Goal: Transaction & Acquisition: Purchase product/service

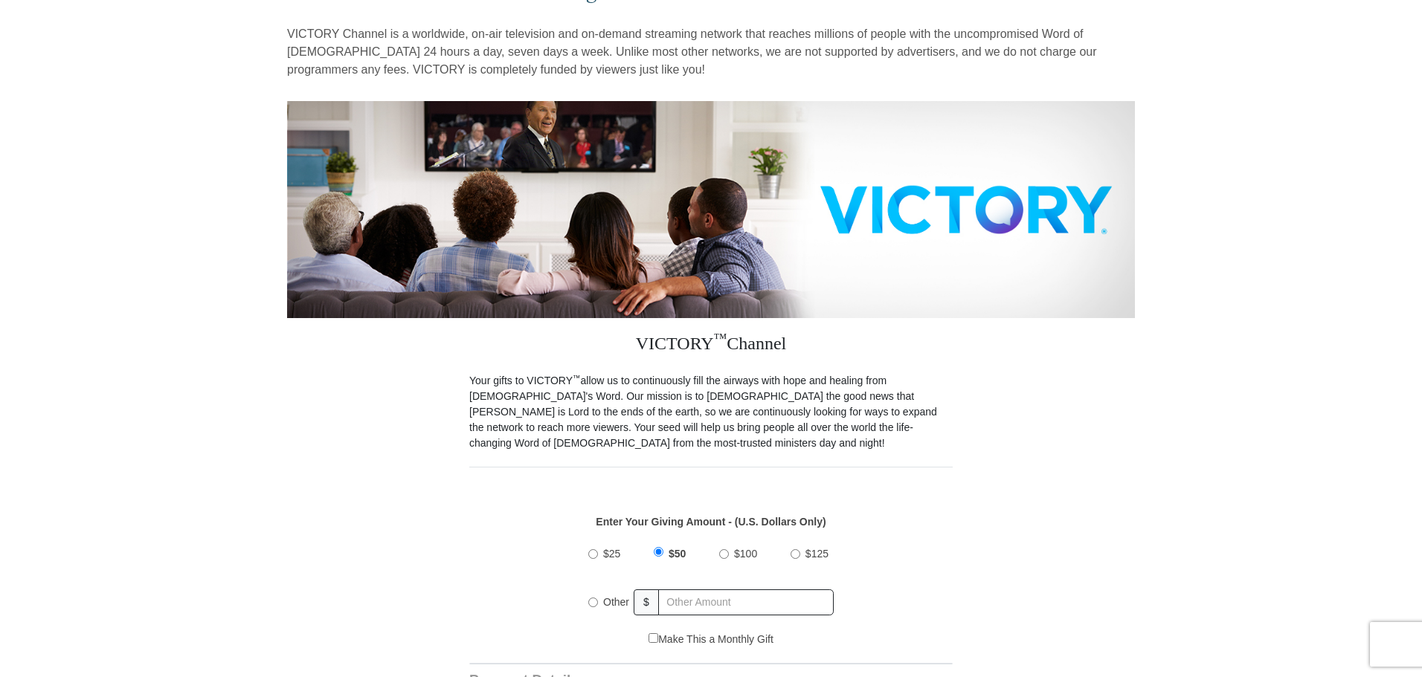
scroll to position [135, 0]
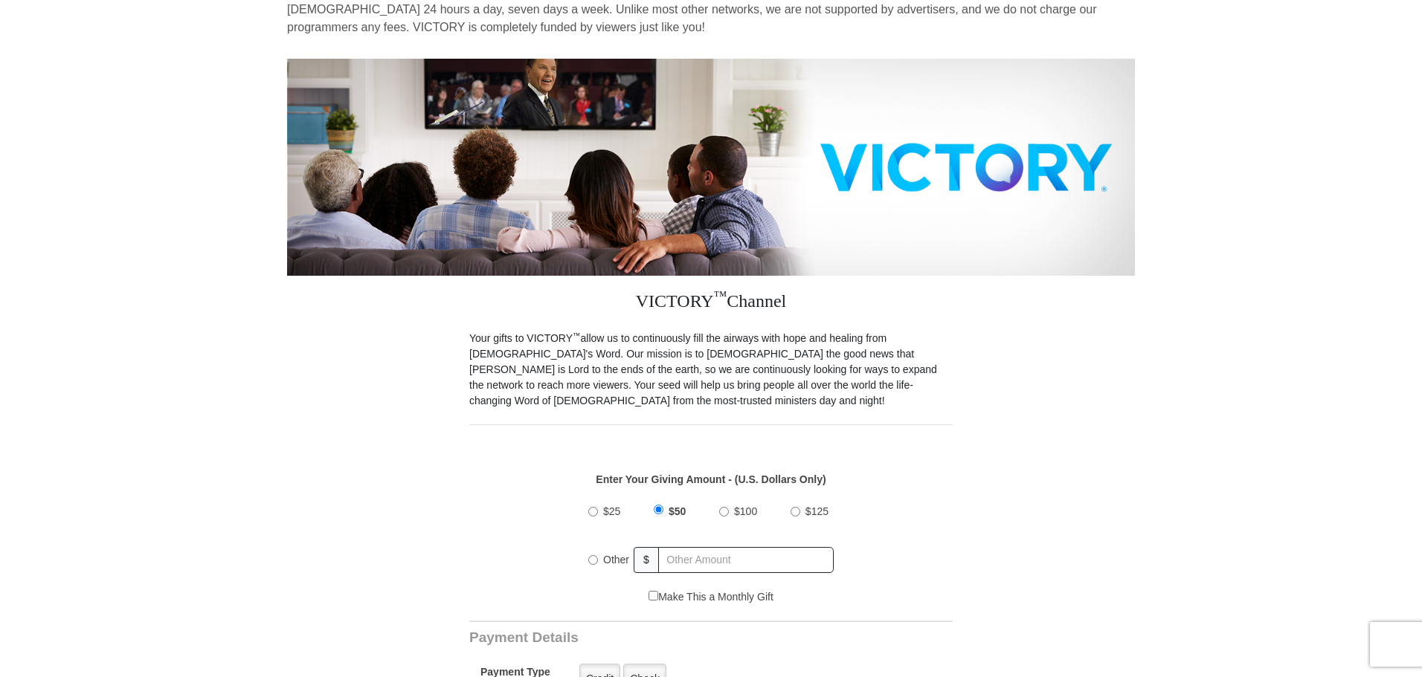
click at [593, 549] on div "Other" at bounding box center [611, 560] width 46 height 33
click at [593, 556] on input "Other" at bounding box center [593, 561] width 10 height 10
radio input "true"
type input "150"
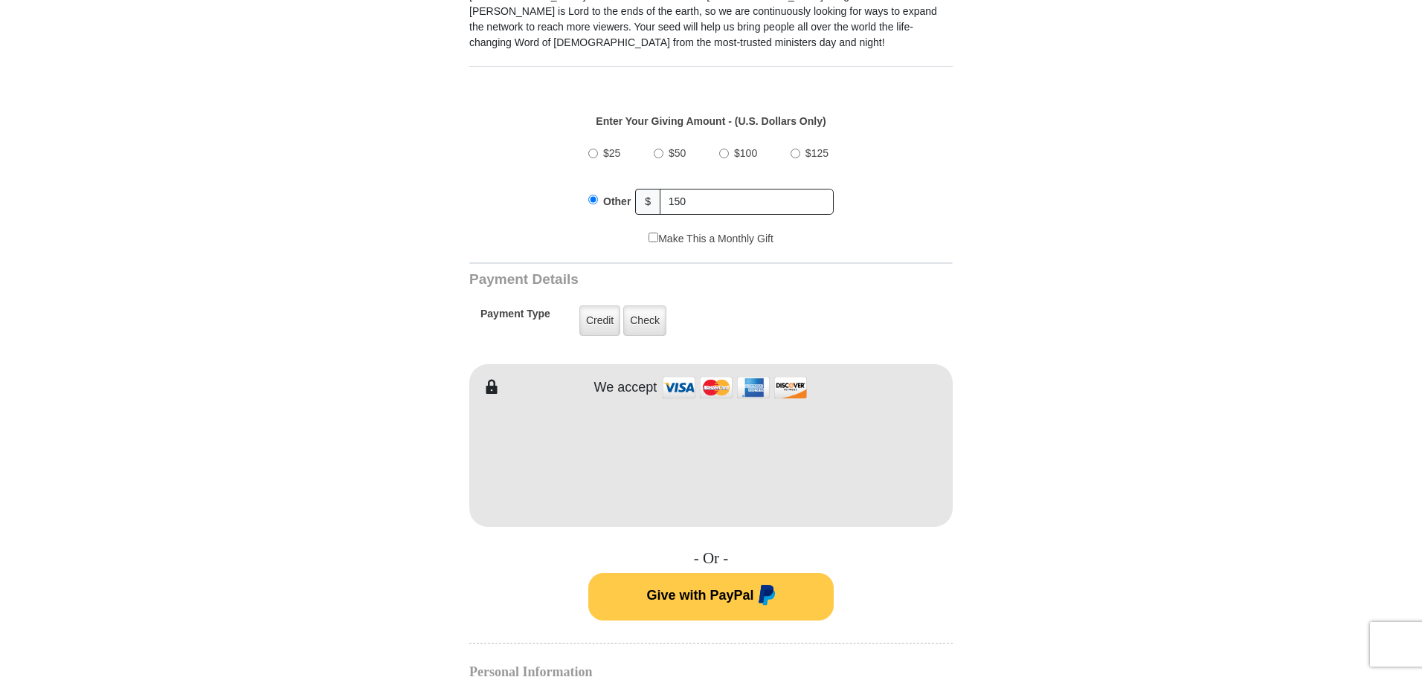
scroll to position [531, 0]
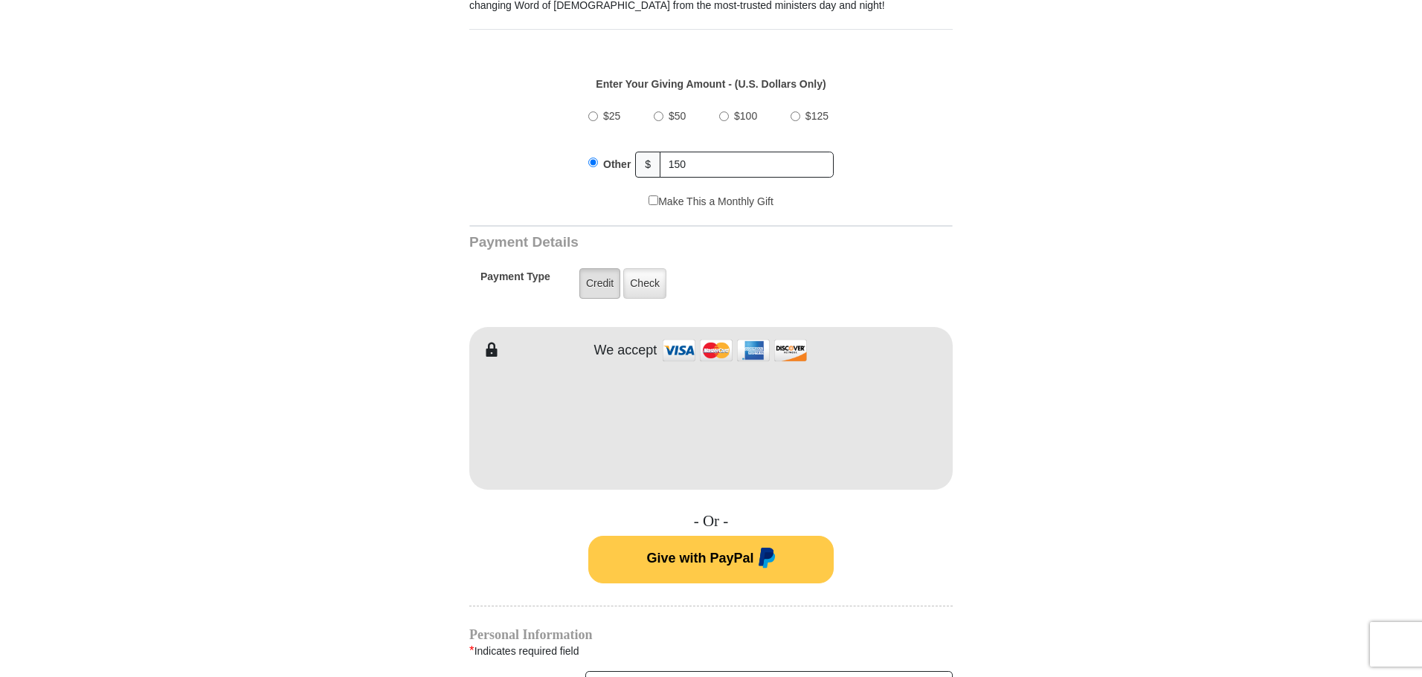
click at [591, 274] on label "Credit" at bounding box center [599, 283] width 41 height 30
click at [0, 0] on input "Credit" at bounding box center [0, 0] width 0 height 0
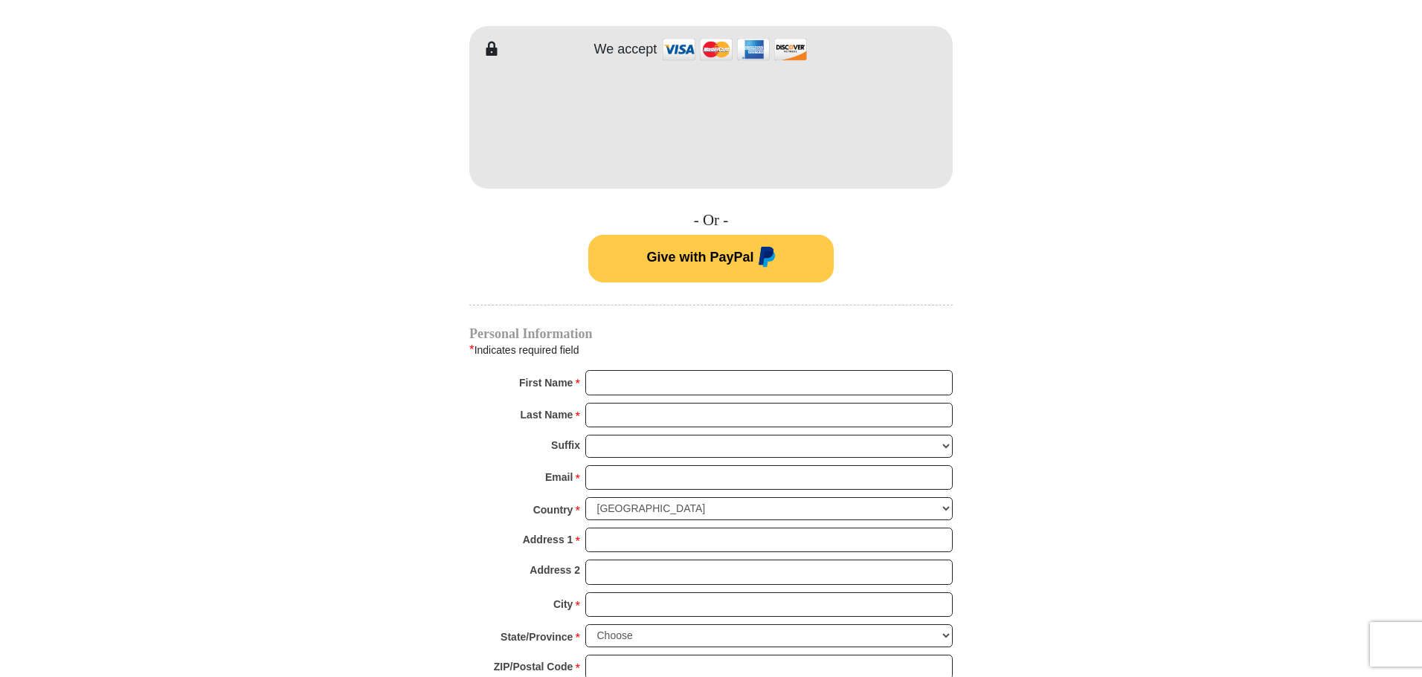
scroll to position [841, 0]
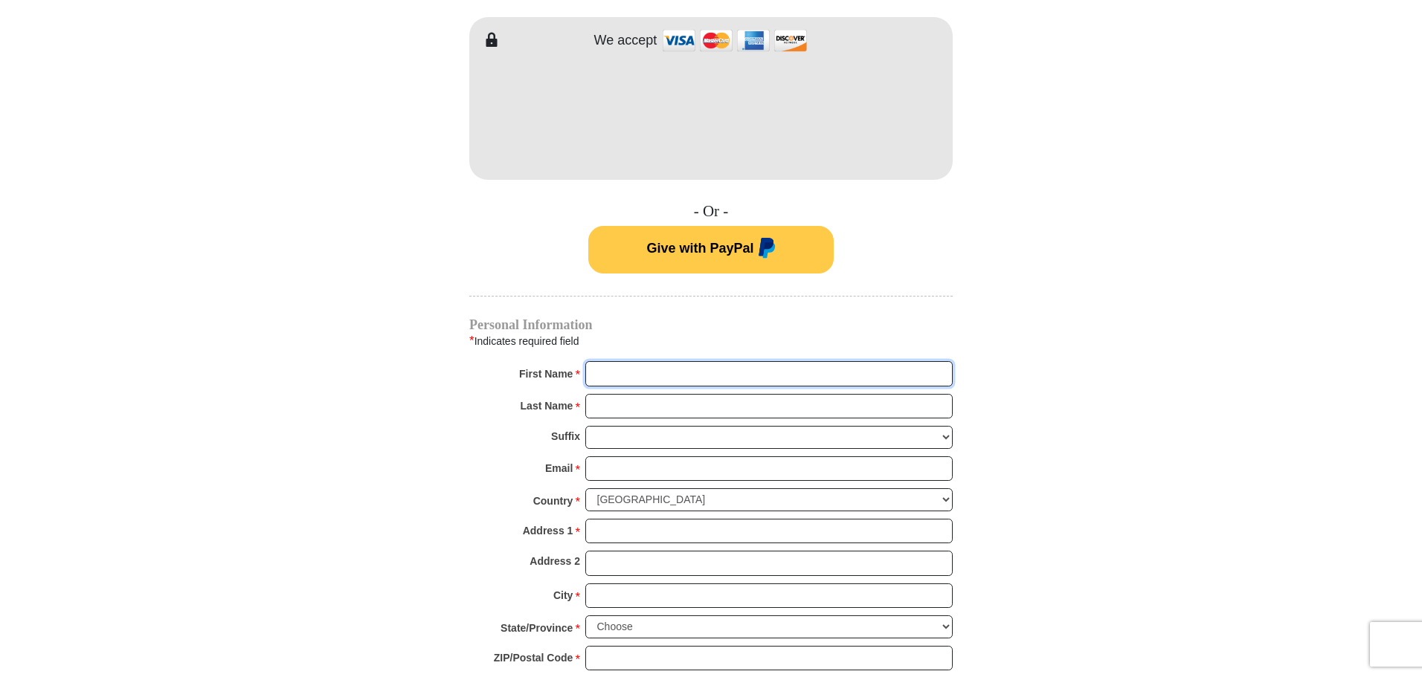
click at [689, 361] on input "First Name *" at bounding box center [768, 373] width 367 height 25
type input "Robin"
type input "Cioffi"
type input "rcioffi754@gmail.com"
click at [669, 522] on input "Address 1 *" at bounding box center [768, 531] width 367 height 25
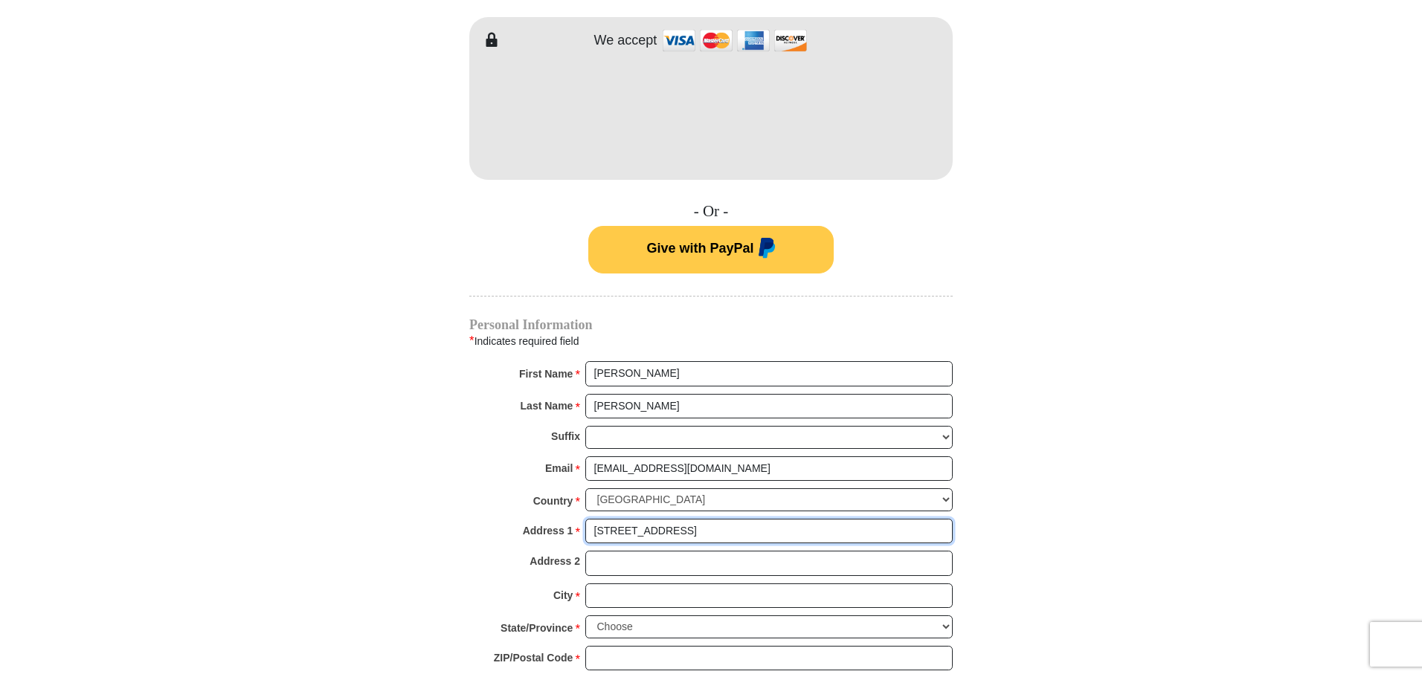
type input "734 Via Como Street"
click at [663, 584] on input "City *" at bounding box center [768, 596] width 367 height 25
type input "Poinciana"
select select "FL"
click at [646, 646] on input "ZIP/Postal Code *" at bounding box center [768, 658] width 367 height 25
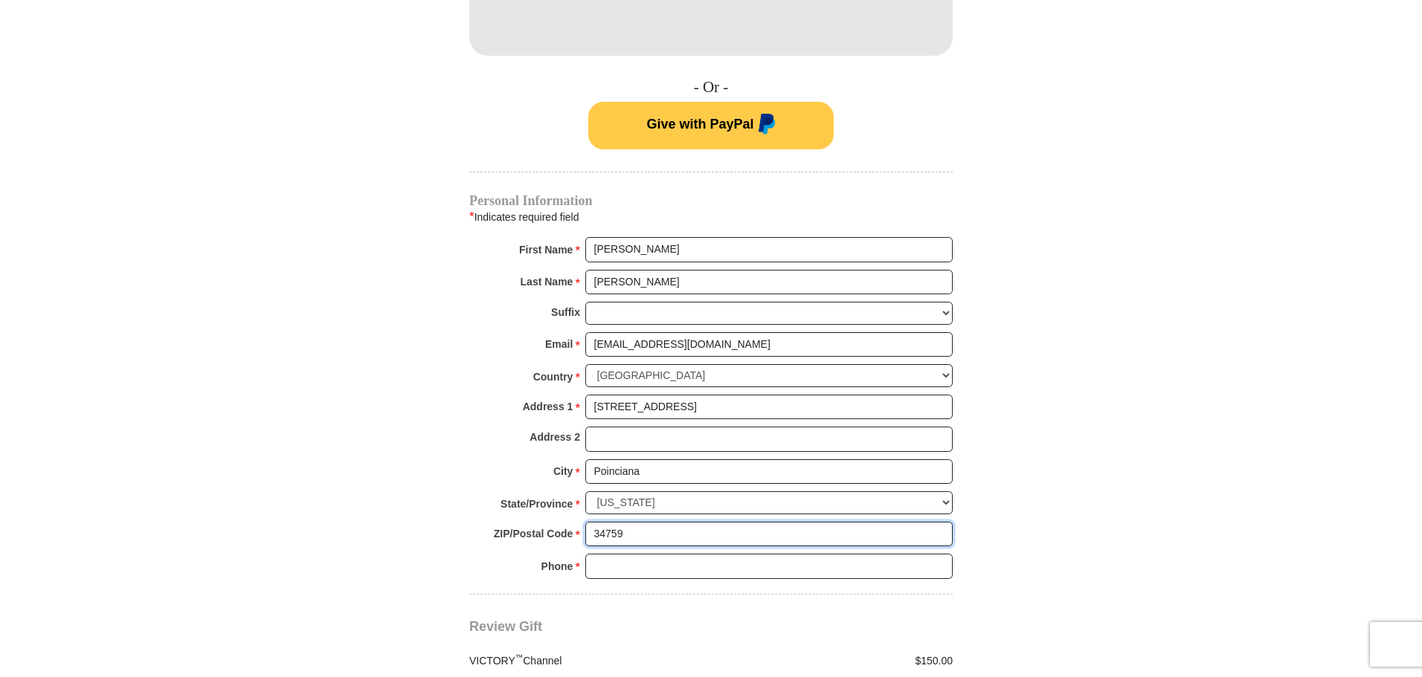
scroll to position [999, 0]
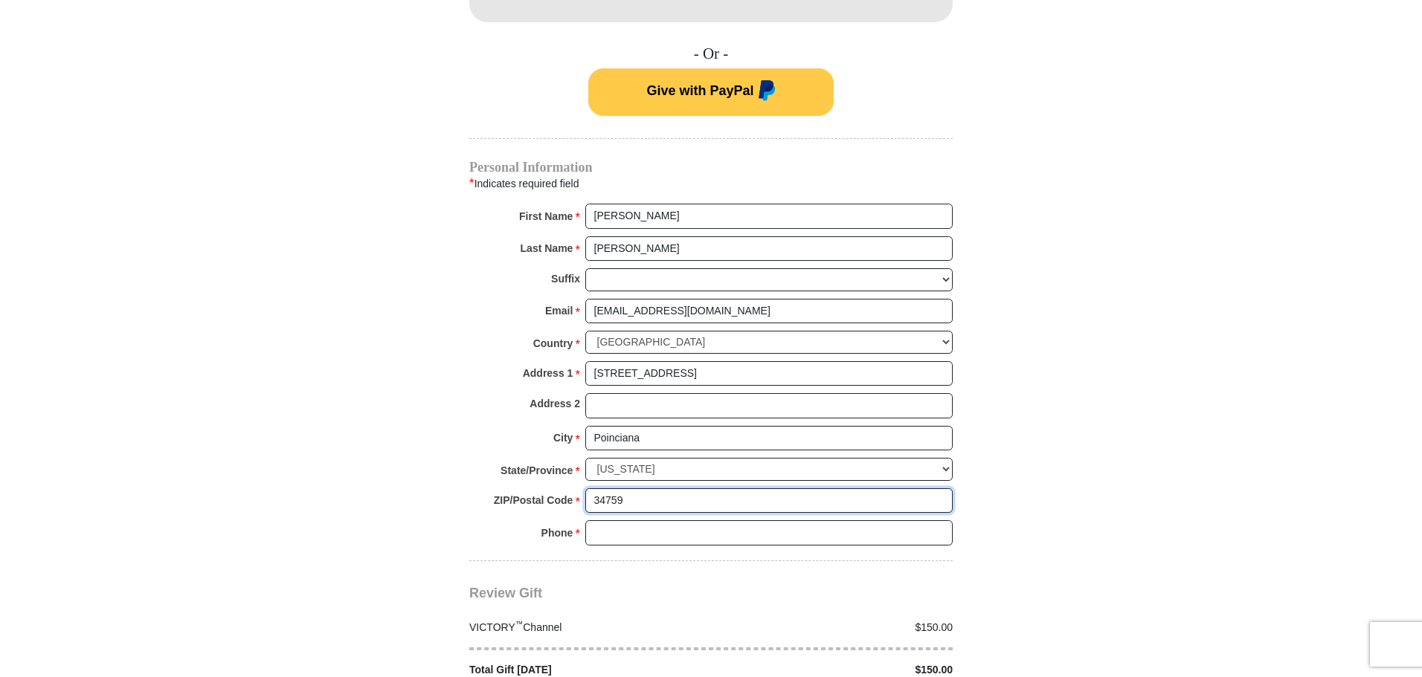
type input "34759"
click at [666, 521] on input "Phone * *" at bounding box center [768, 533] width 367 height 25
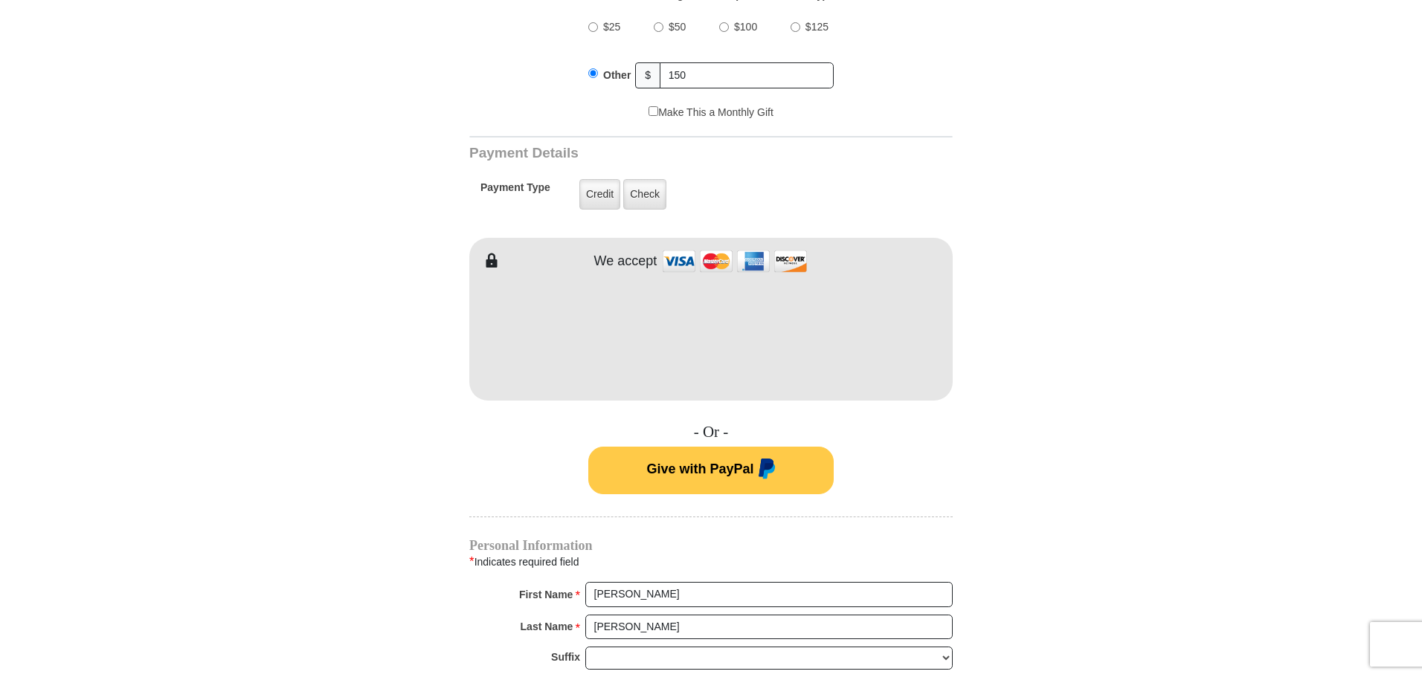
scroll to position [587, 0]
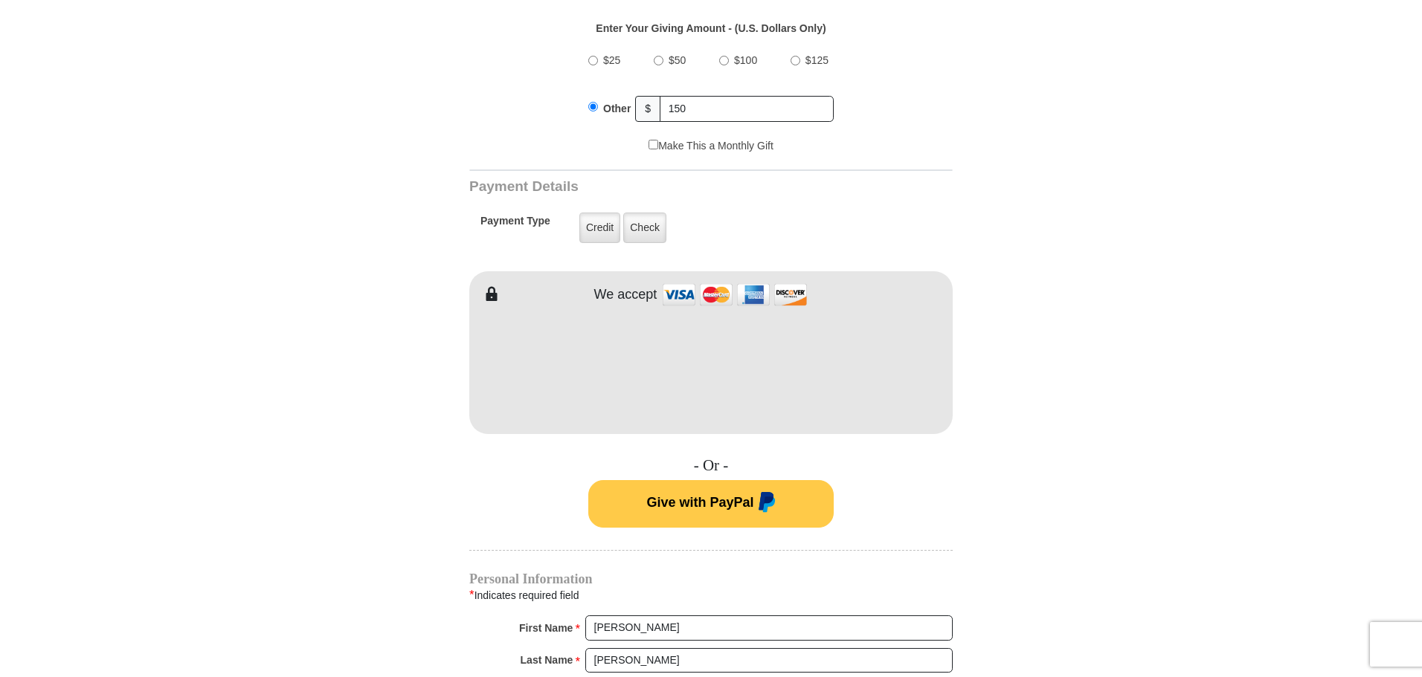
type input "7542146765"
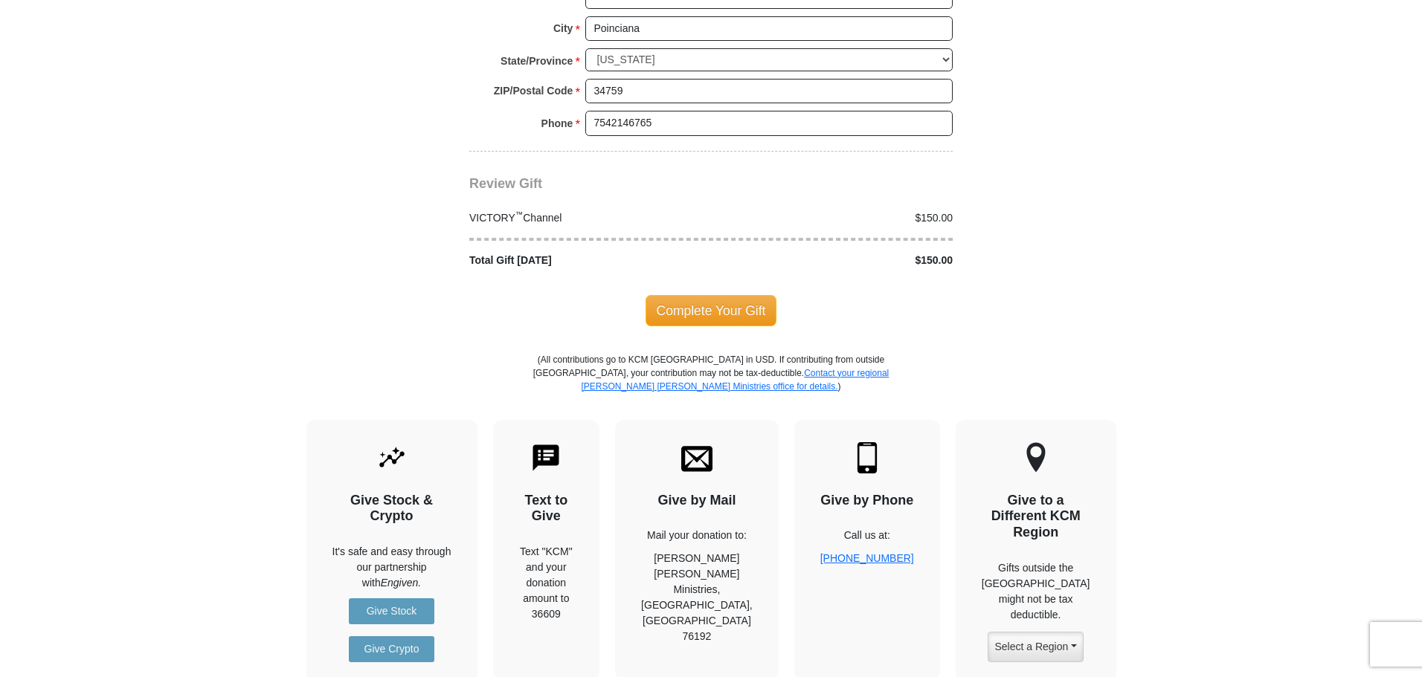
scroll to position [1490, 0]
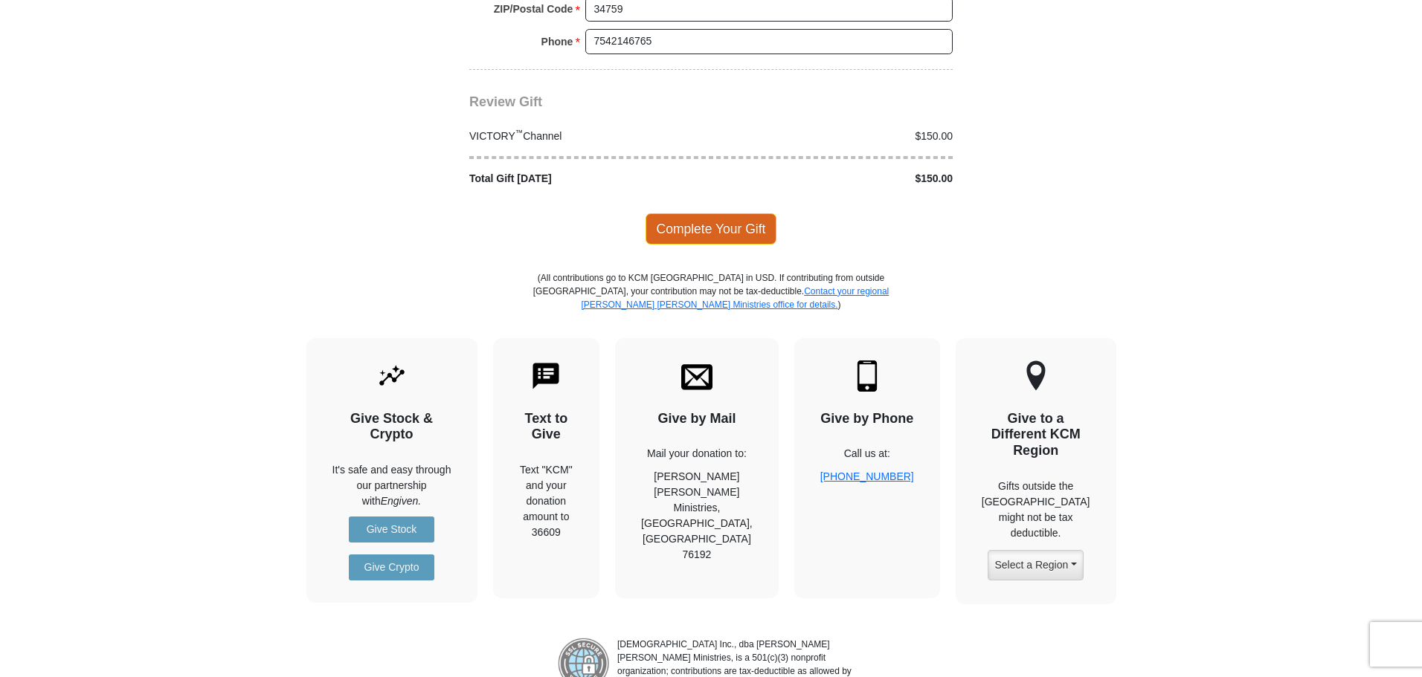
click at [718, 214] on span "Complete Your Gift" at bounding box center [712, 228] width 132 height 31
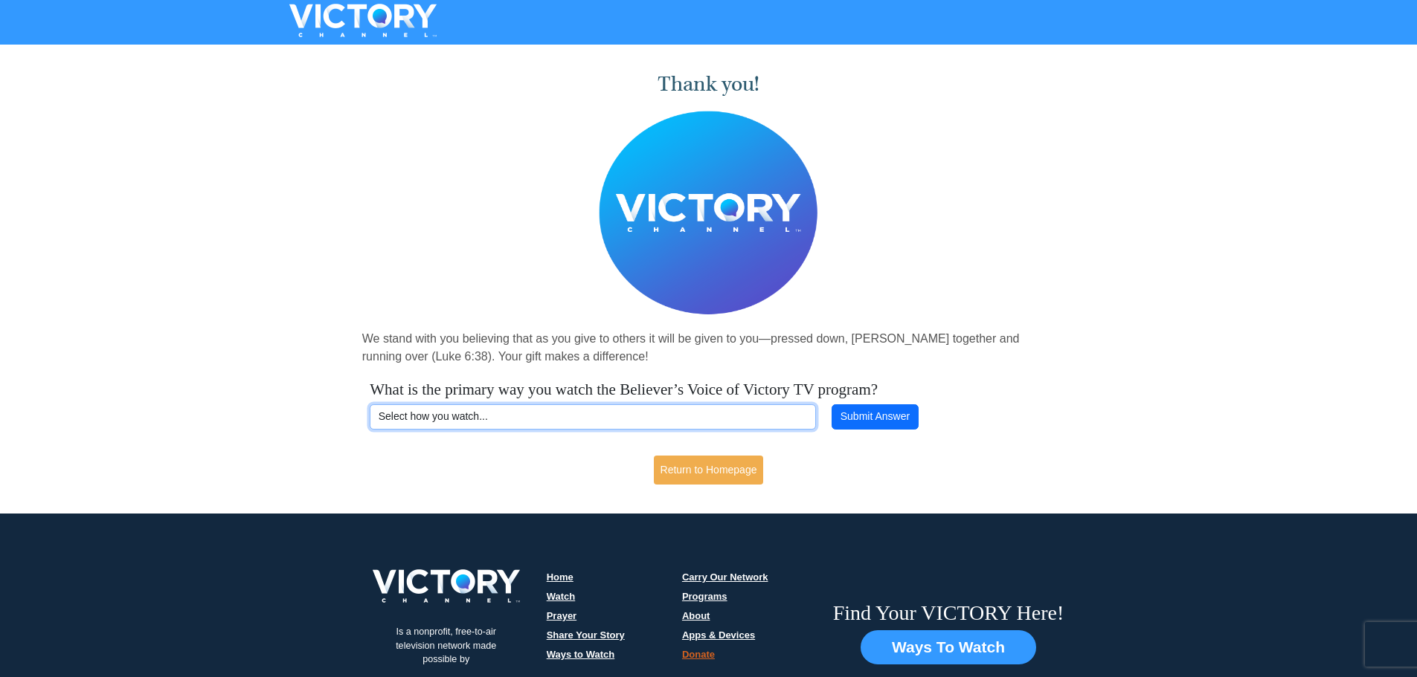
click at [583, 416] on select "Select how you watch... Daystar Morning Daystar Evening [DOMAIN_NAME] [DOMAIN_N…" at bounding box center [593, 417] width 446 height 25
select select "VICTORYCOM"
click at [370, 405] on select "Select how you watch... Daystar Morning Daystar Evening [DOMAIN_NAME] [DOMAIN_N…" at bounding box center [593, 417] width 446 height 25
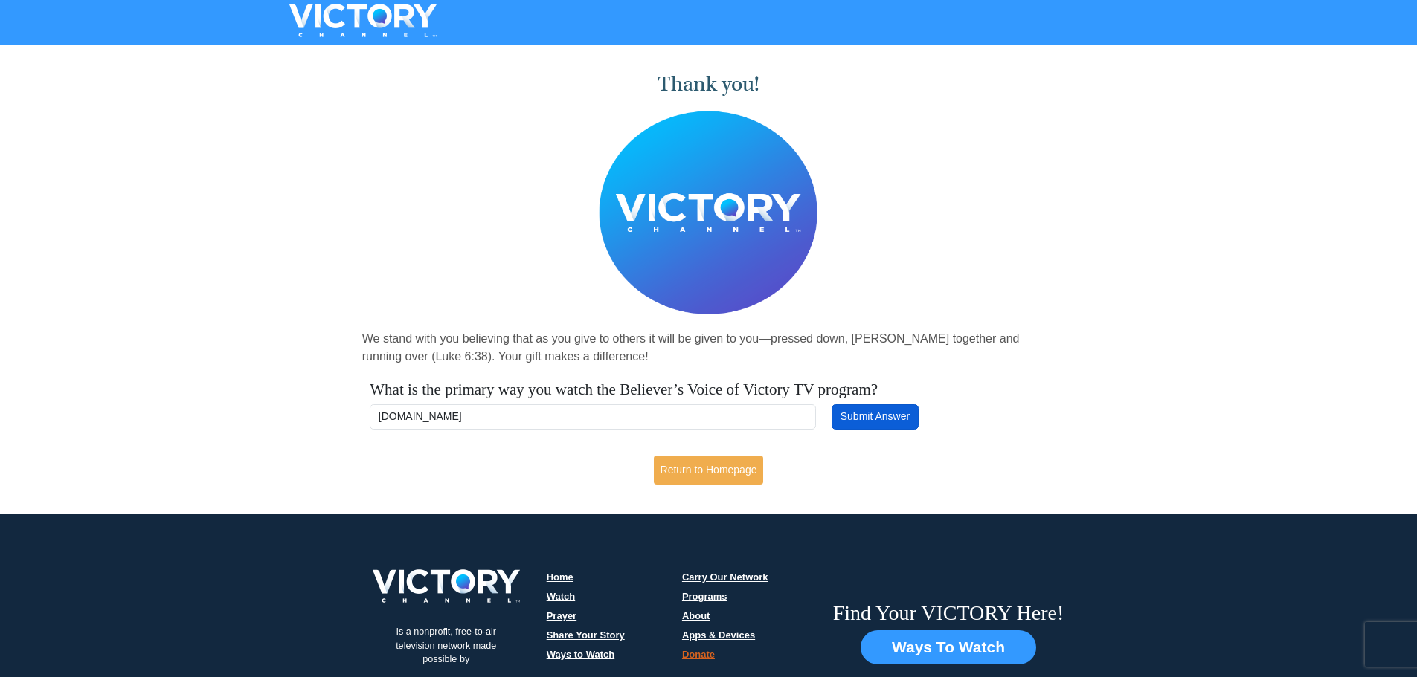
click at [900, 414] on button "Submit Answer" at bounding box center [874, 417] width 86 height 25
